Goal: Information Seeking & Learning: Learn about a topic

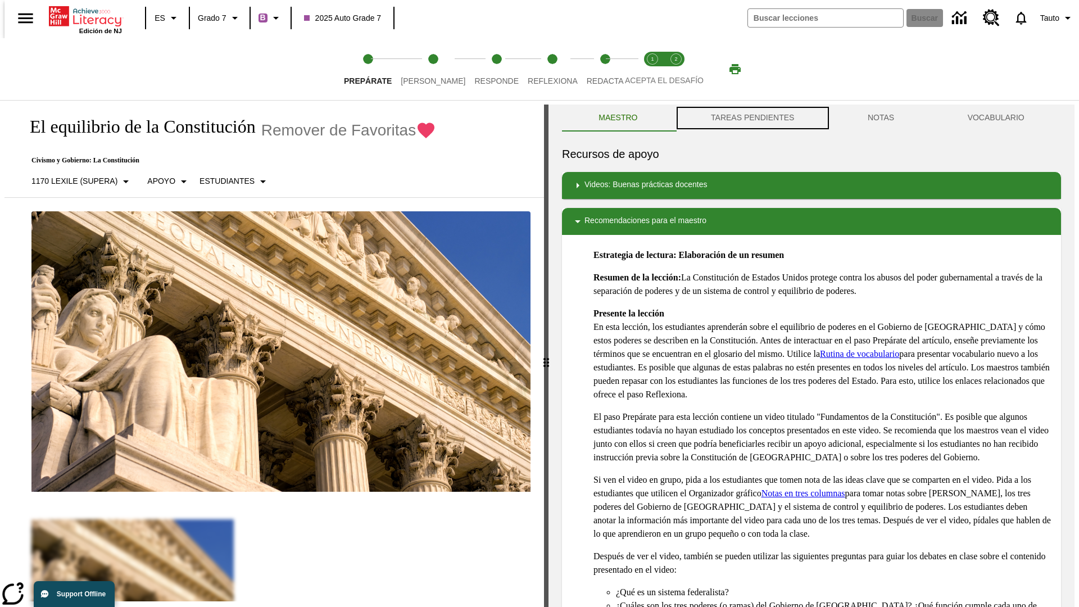
click at [752, 118] on button "TAREAS PENDIENTES" at bounding box center [753, 118] width 157 height 27
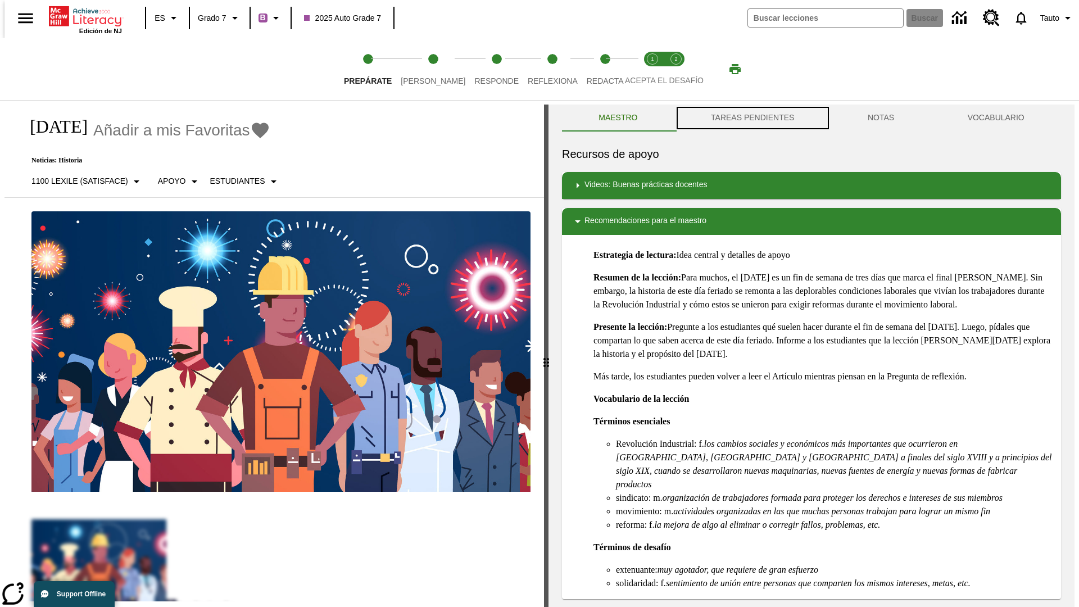
click at [752, 118] on button "TAREAS PENDIENTES" at bounding box center [753, 118] width 157 height 27
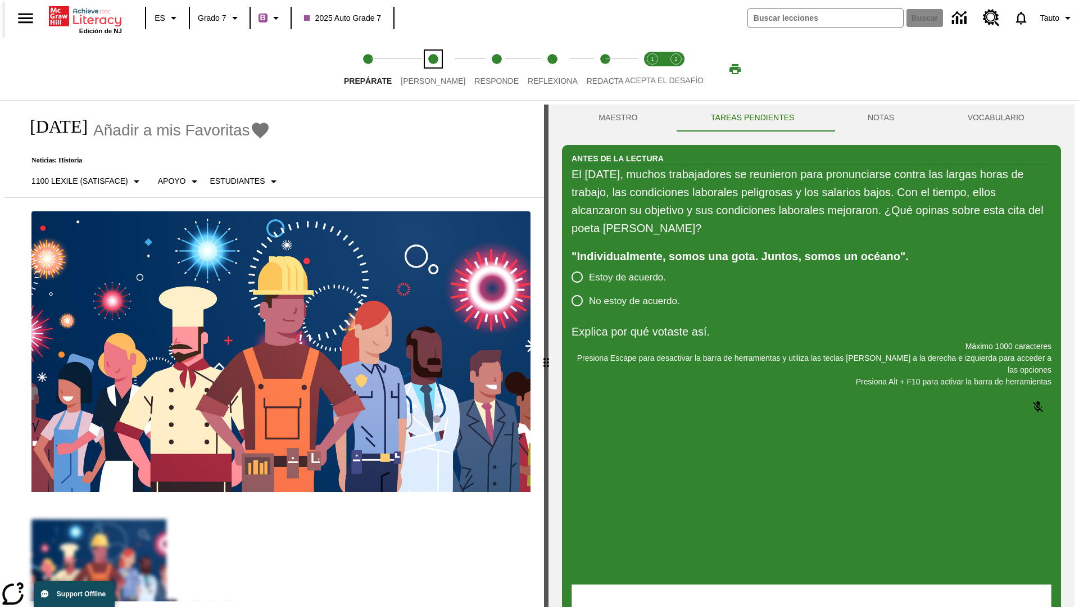
click at [424, 69] on span "[PERSON_NAME]" at bounding box center [433, 76] width 65 height 20
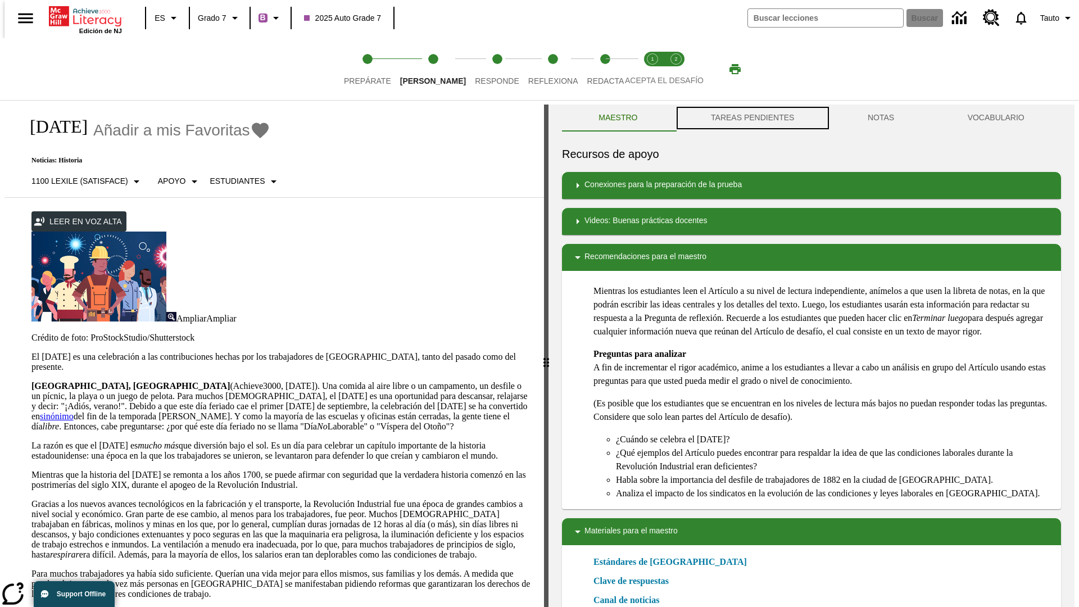
scroll to position [1, 0]
click at [752, 118] on button "TAREAS PENDIENTES" at bounding box center [753, 117] width 157 height 27
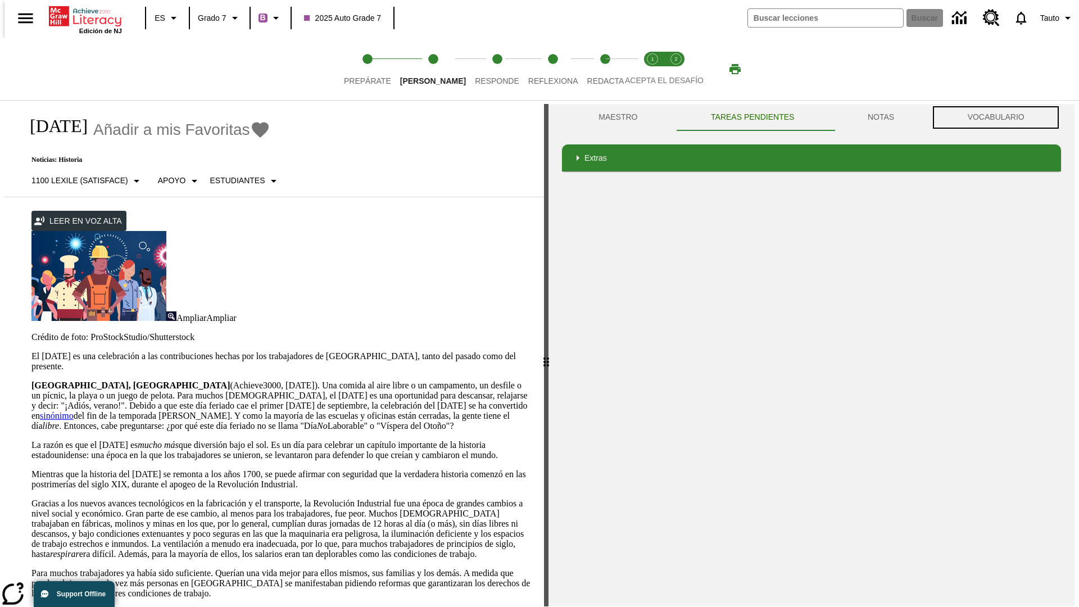
click at [1000, 118] on button "VOCABULARIO" at bounding box center [996, 117] width 130 height 27
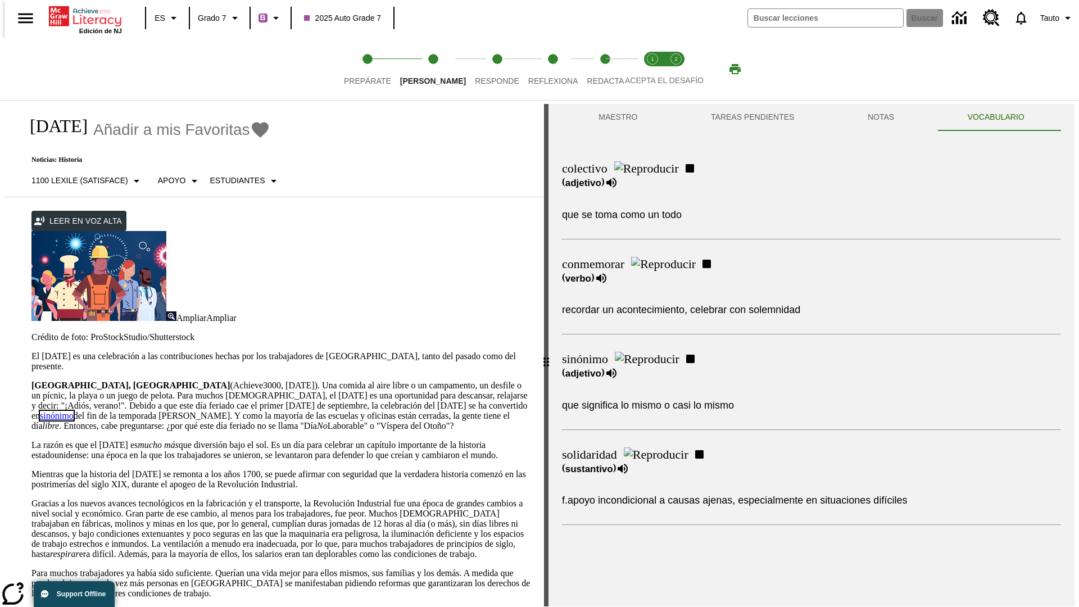
click at [74, 411] on link "sinónimo" at bounding box center [57, 416] width 34 height 10
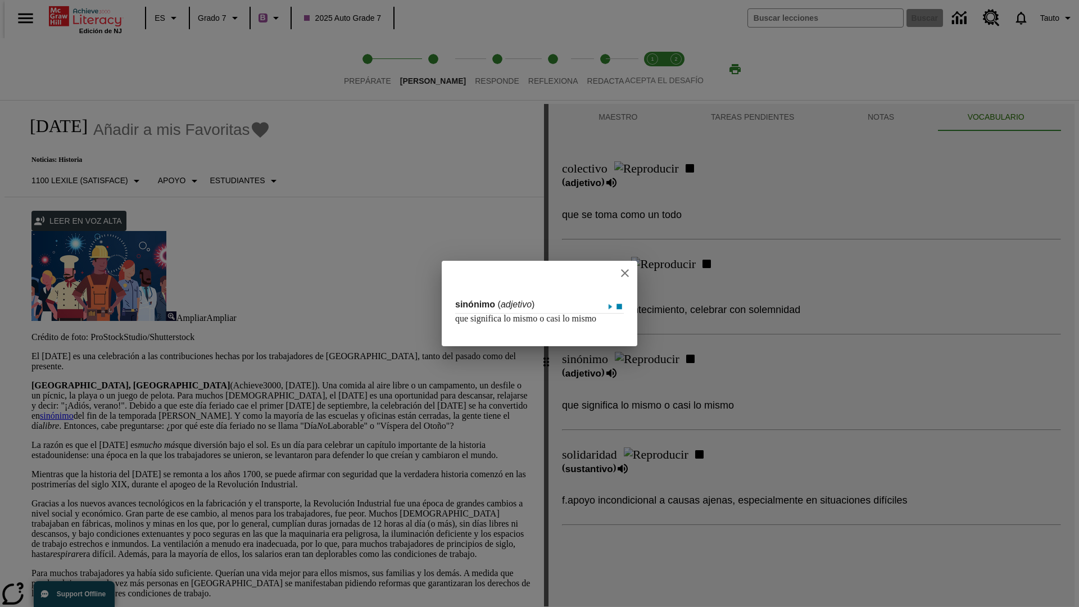
click at [626, 269] on icon "close" at bounding box center [625, 273] width 8 height 8
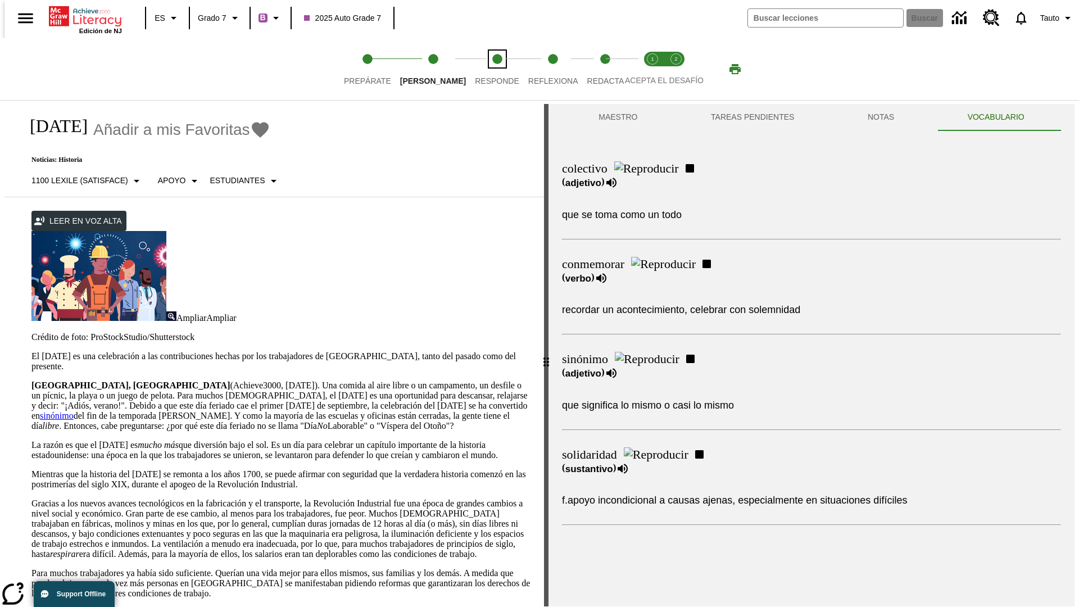
click at [480, 69] on span "Responde" at bounding box center [497, 76] width 44 height 20
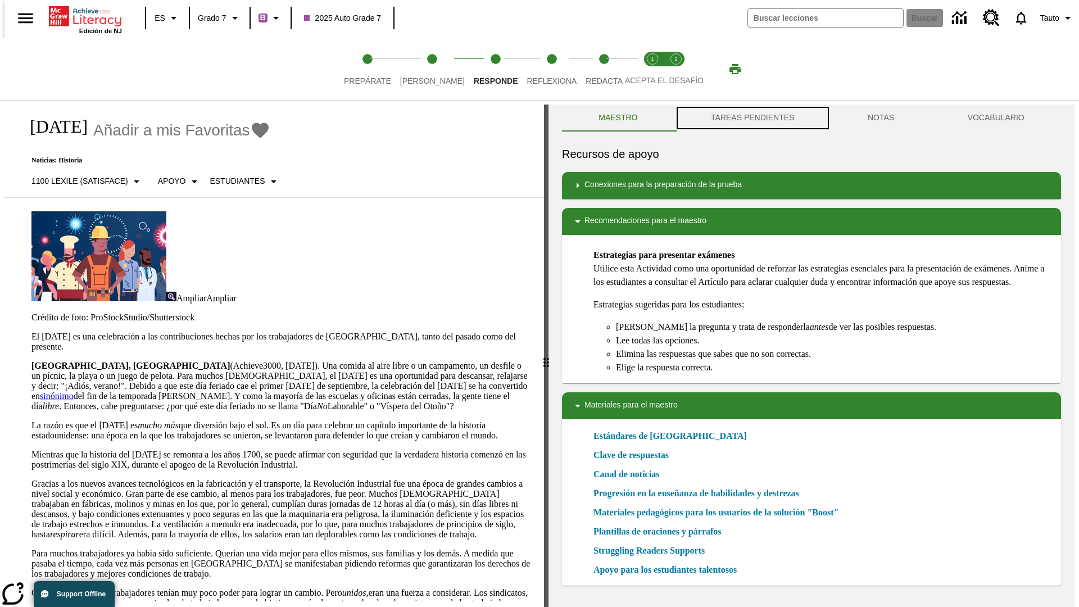
scroll to position [1, 0]
click at [752, 118] on button "TAREAS PENDIENTES" at bounding box center [753, 117] width 157 height 27
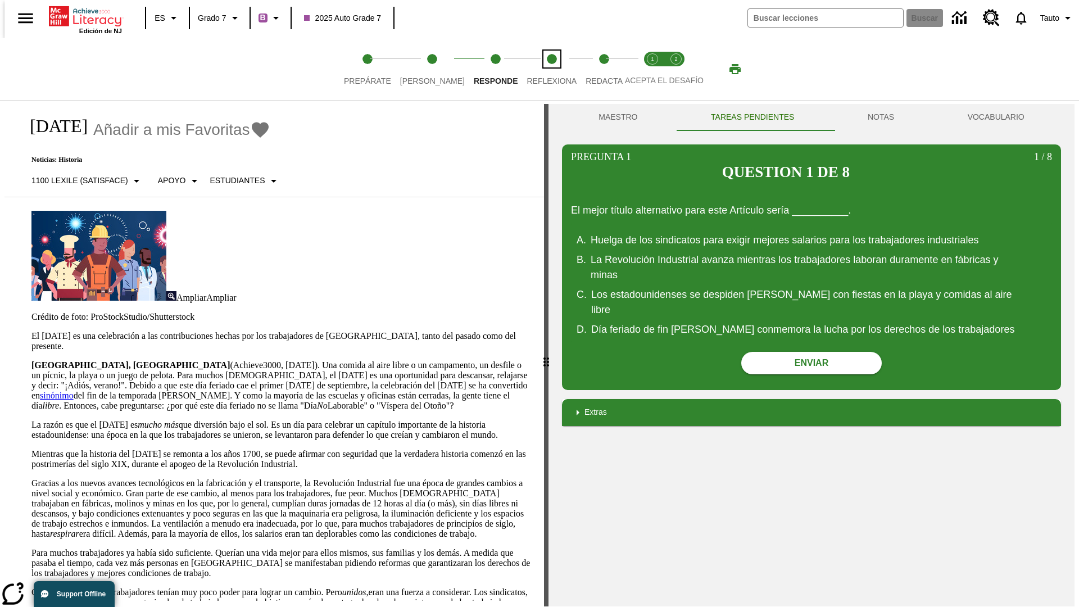
click at [537, 69] on span "Reflexiona" at bounding box center [552, 76] width 50 height 20
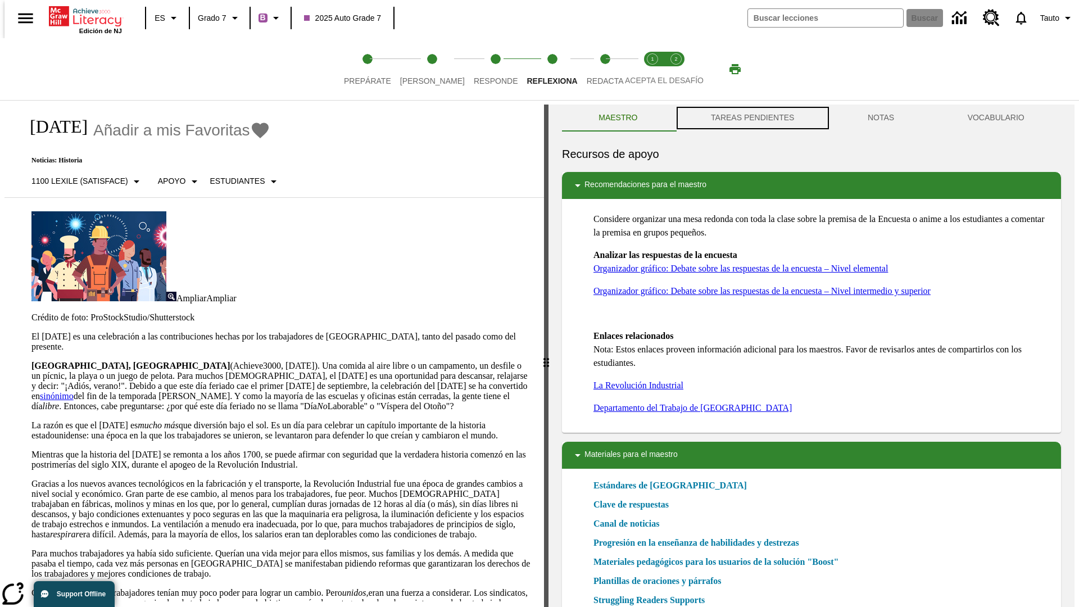
scroll to position [1, 0]
click at [752, 118] on button "TAREAS PENDIENTES" at bounding box center [753, 117] width 157 height 27
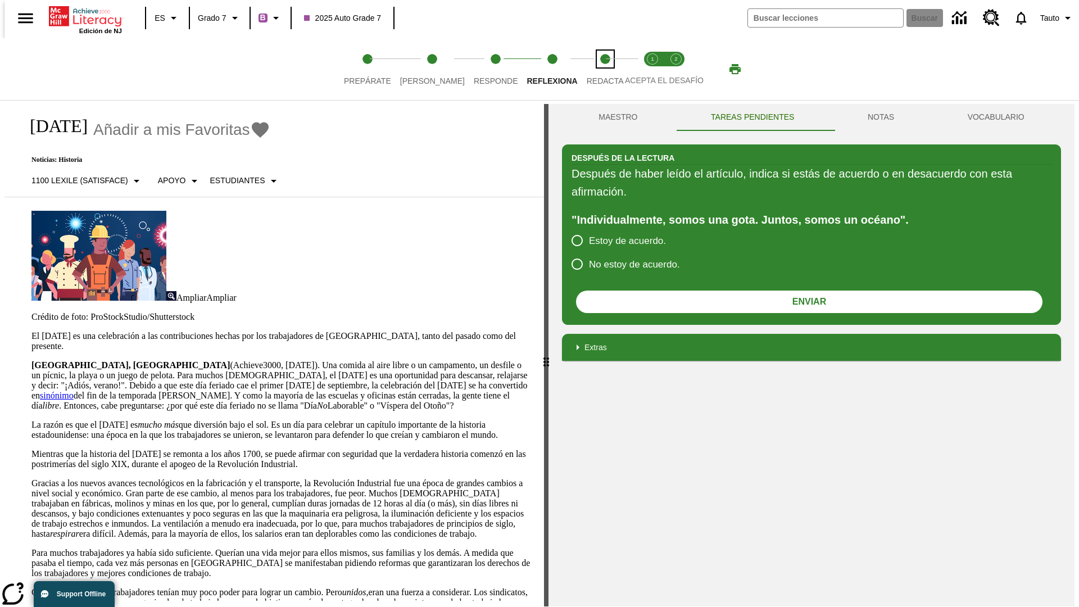
click at [593, 69] on span "Redacta" at bounding box center [605, 76] width 37 height 20
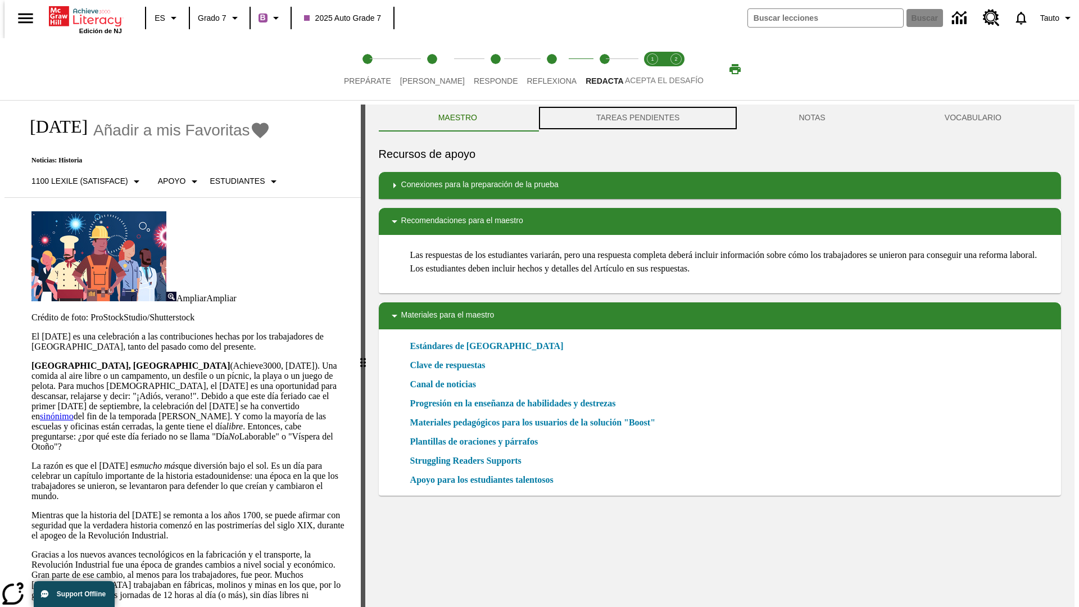
scroll to position [1, 0]
